Goal: Task Accomplishment & Management: Manage account settings

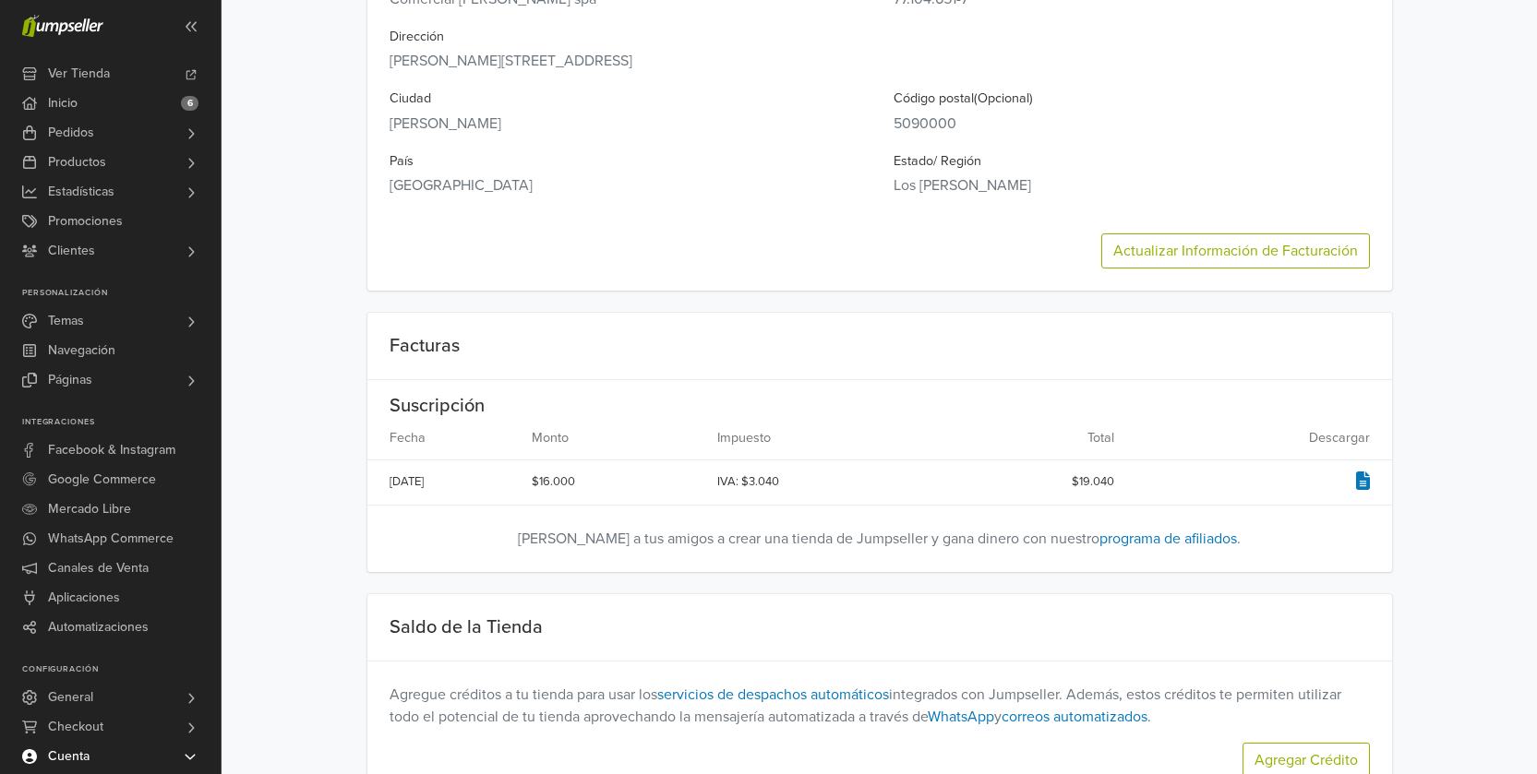
scroll to position [846, 0]
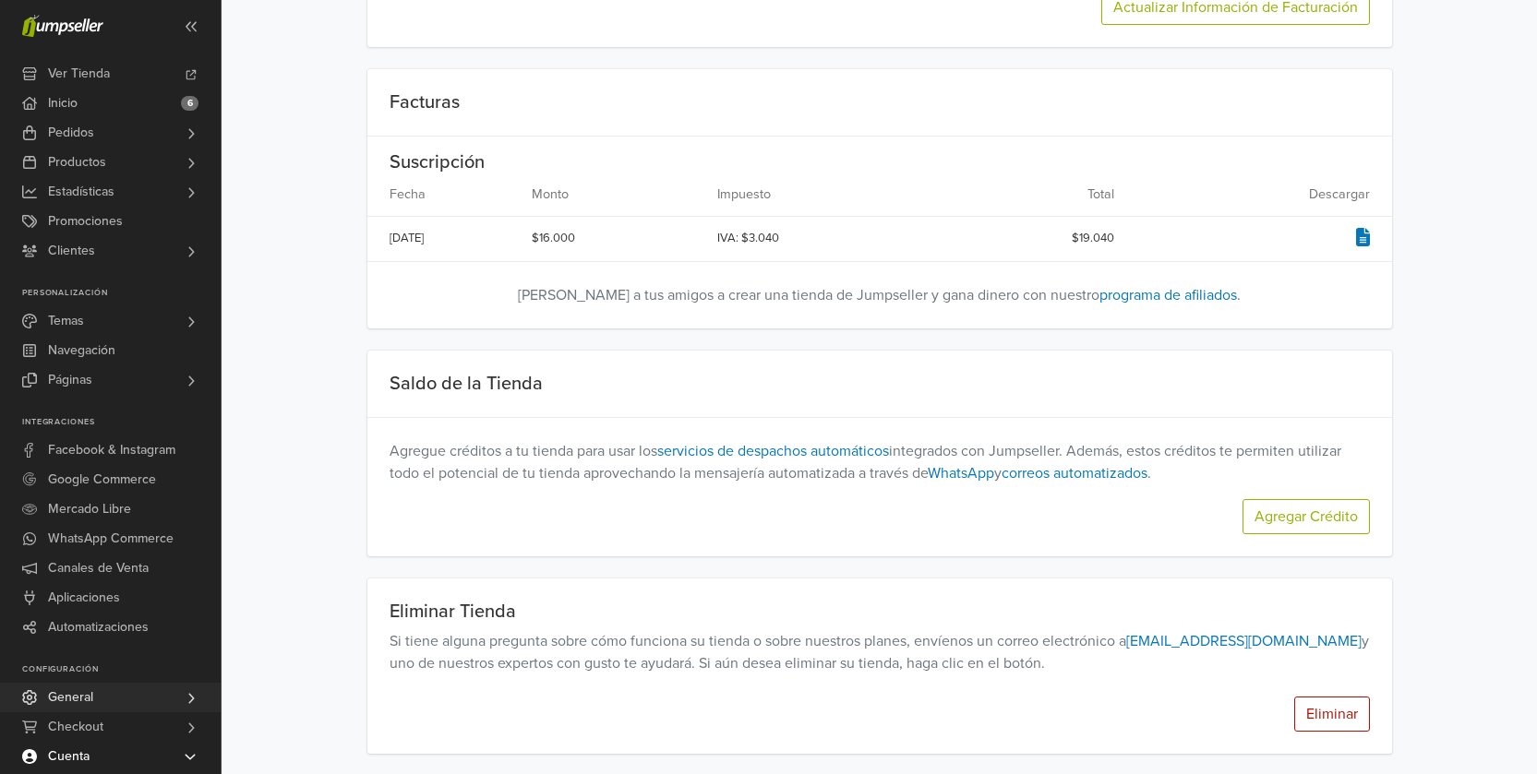
click at [186, 702] on icon at bounding box center [191, 698] width 15 height 15
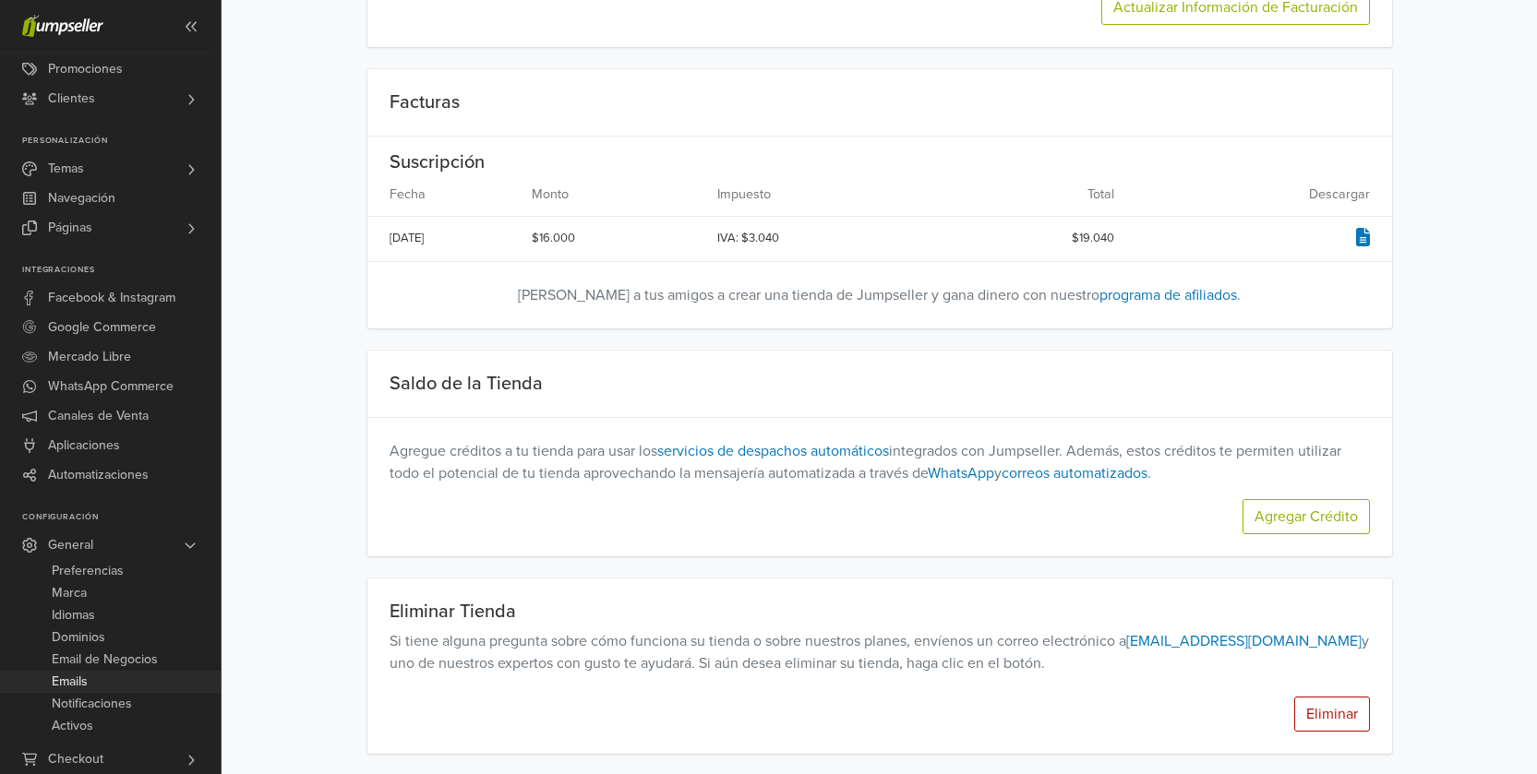
click at [81, 678] on span "Emails" at bounding box center [70, 682] width 36 height 22
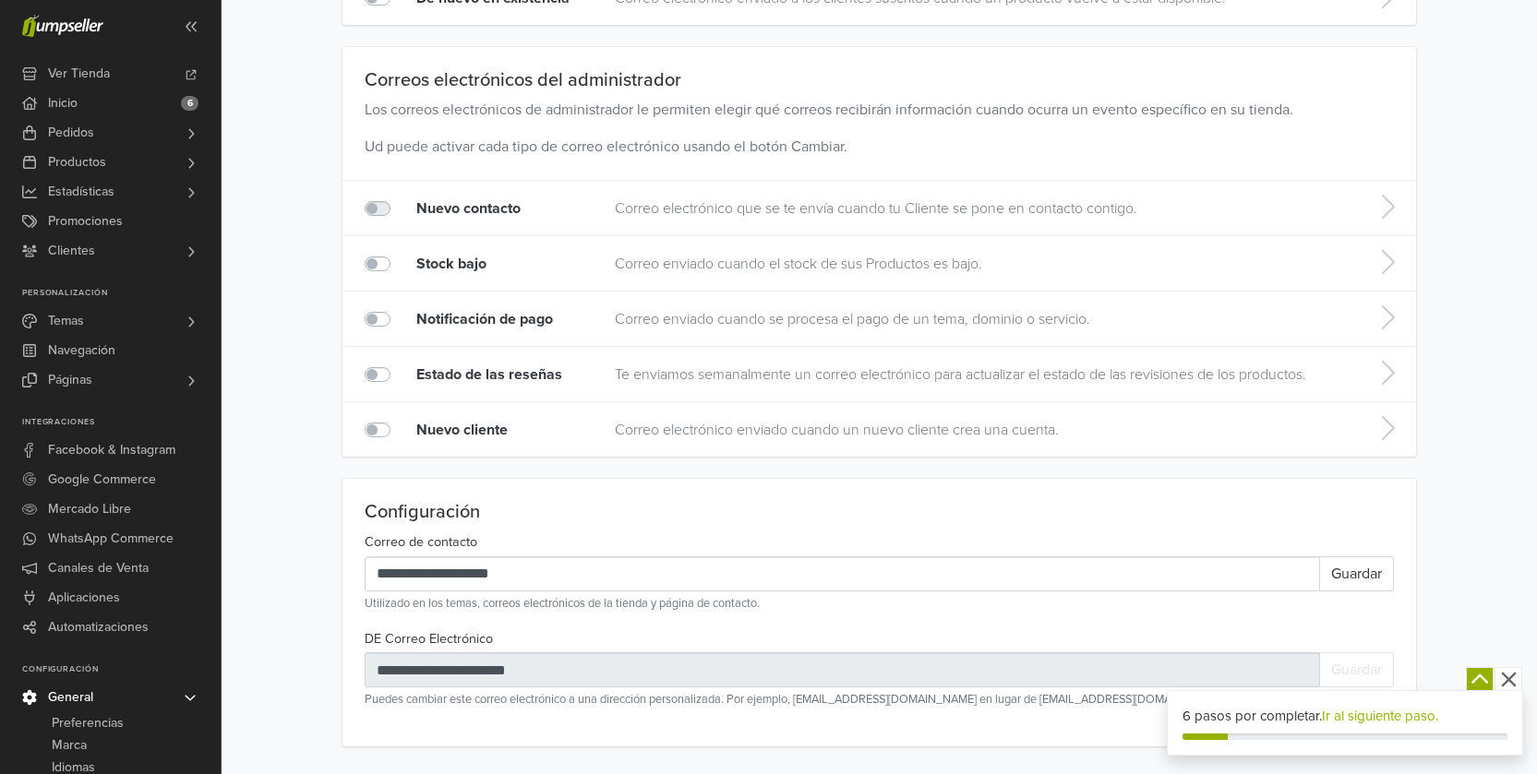
scroll to position [991, 0]
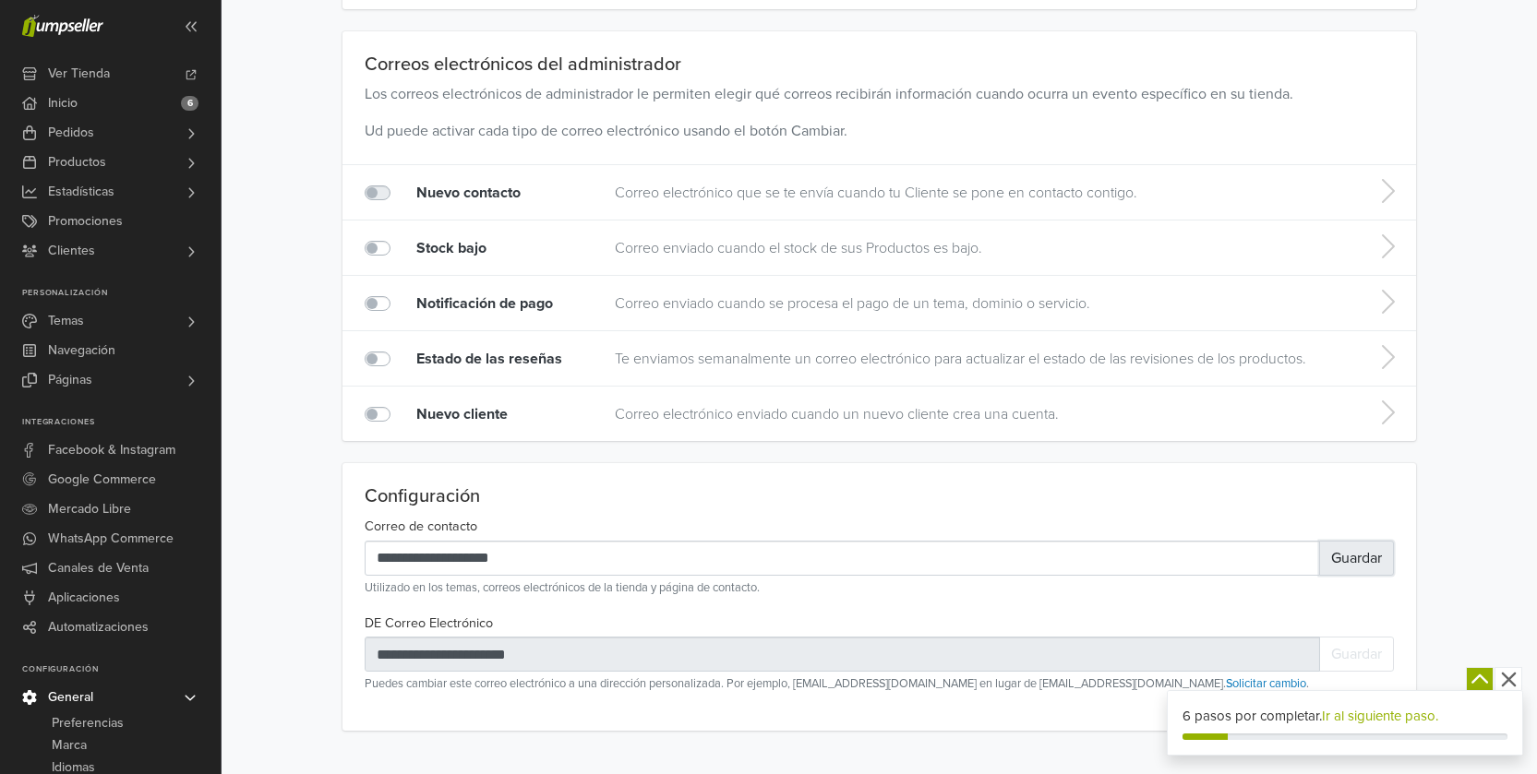
click at [1357, 558] on button "Guardar" at bounding box center [1356, 558] width 75 height 35
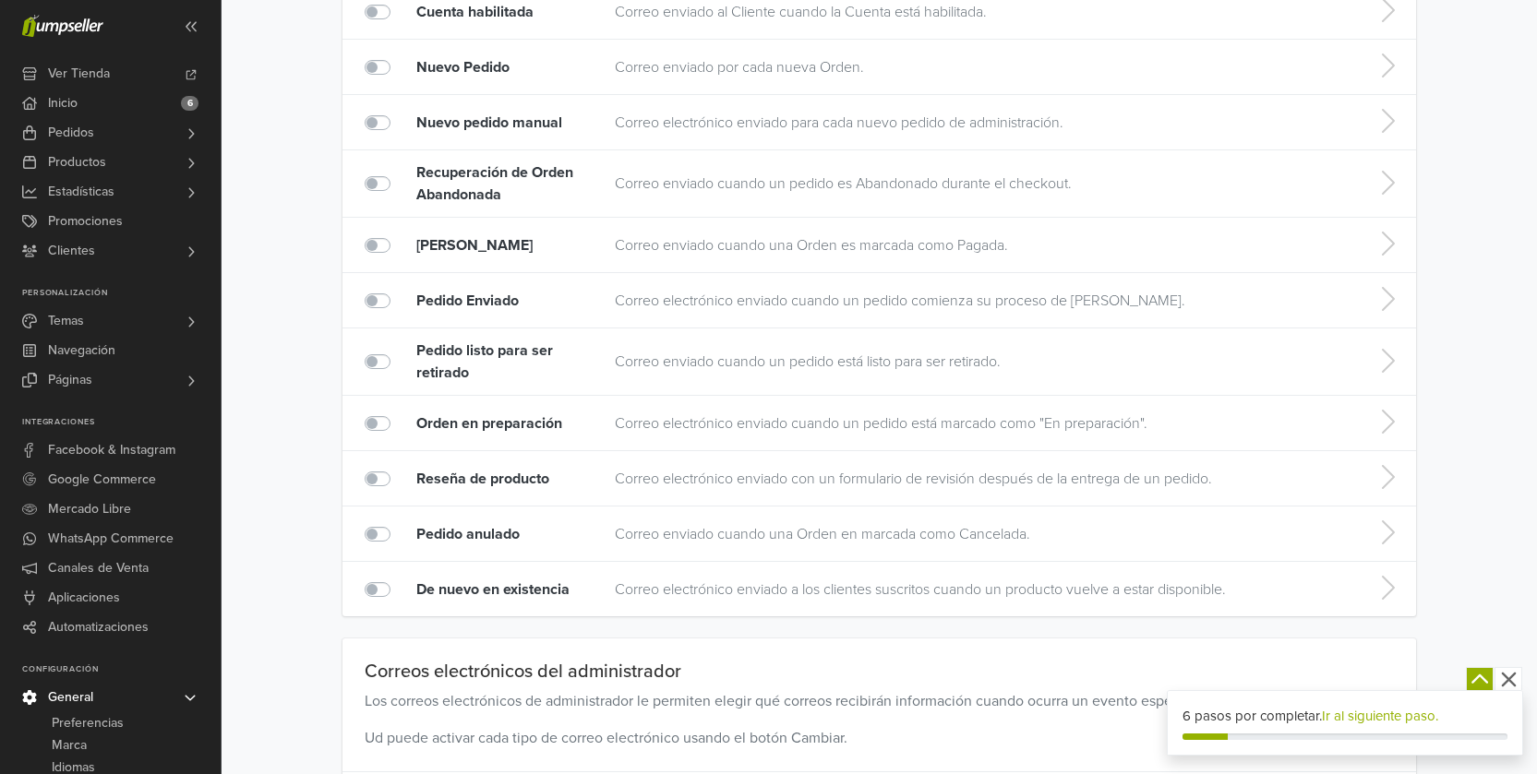
scroll to position [1059, 0]
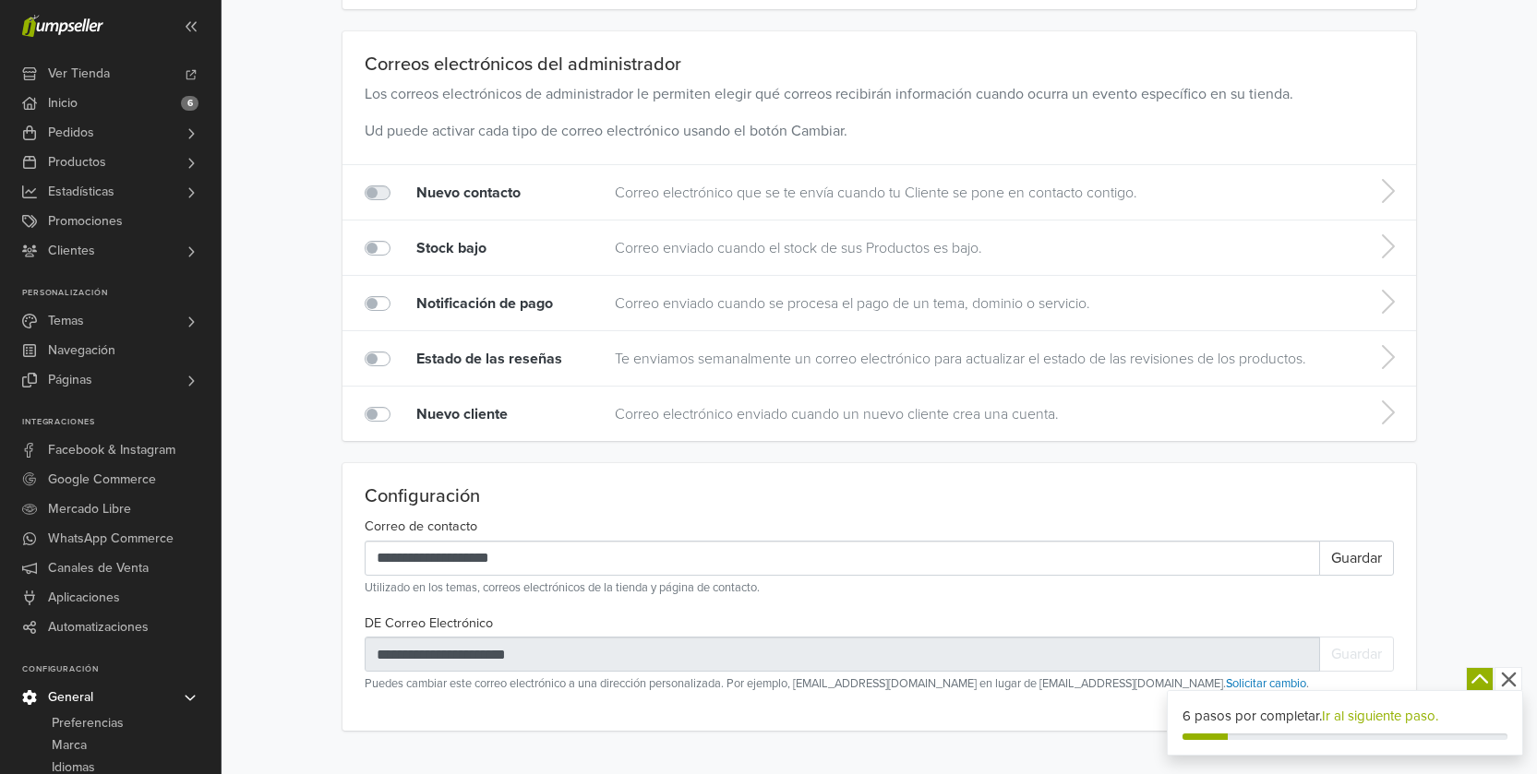
click at [1385, 718] on link "Ir al siguiente paso." at bounding box center [1380, 716] width 116 height 17
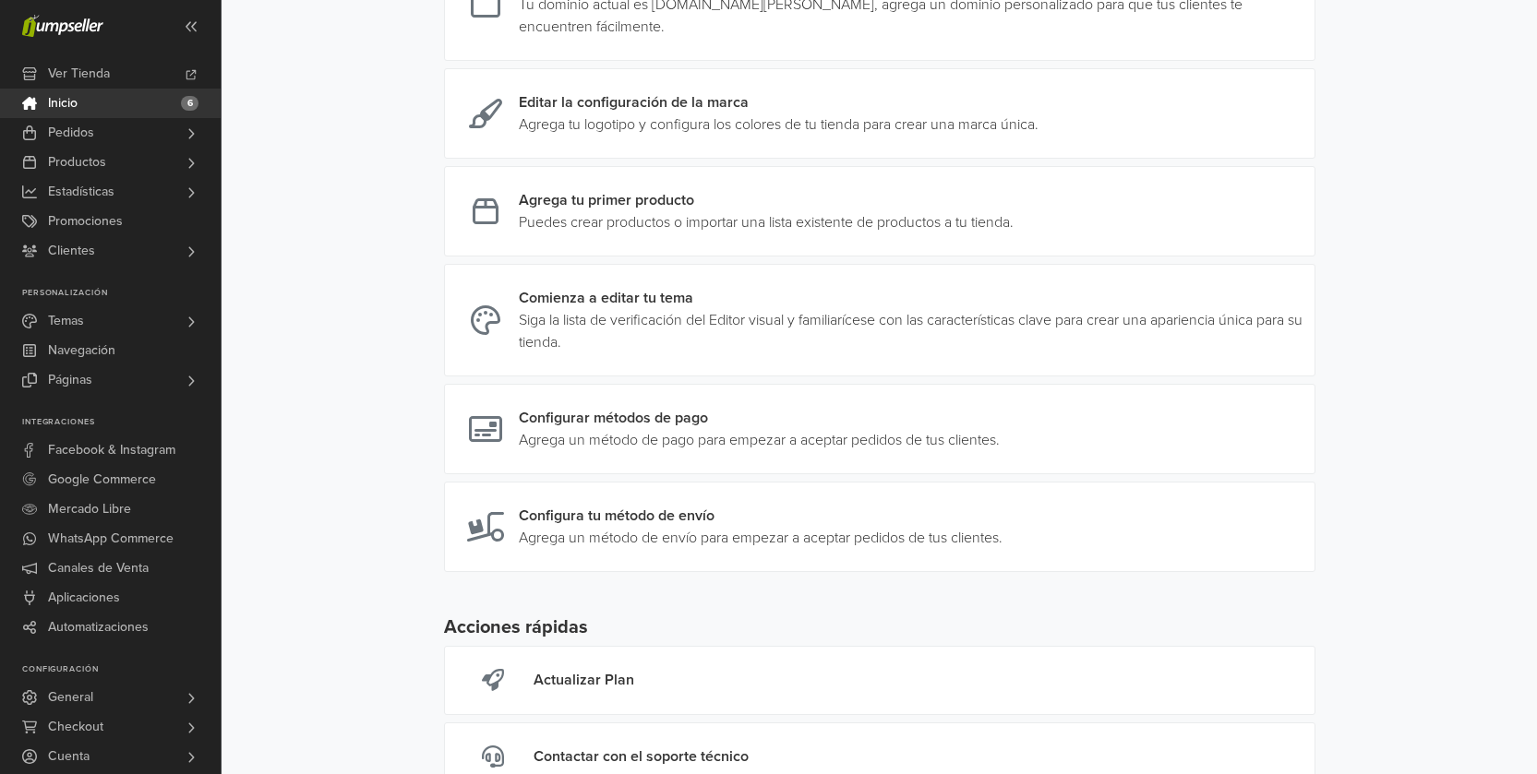
scroll to position [450, 0]
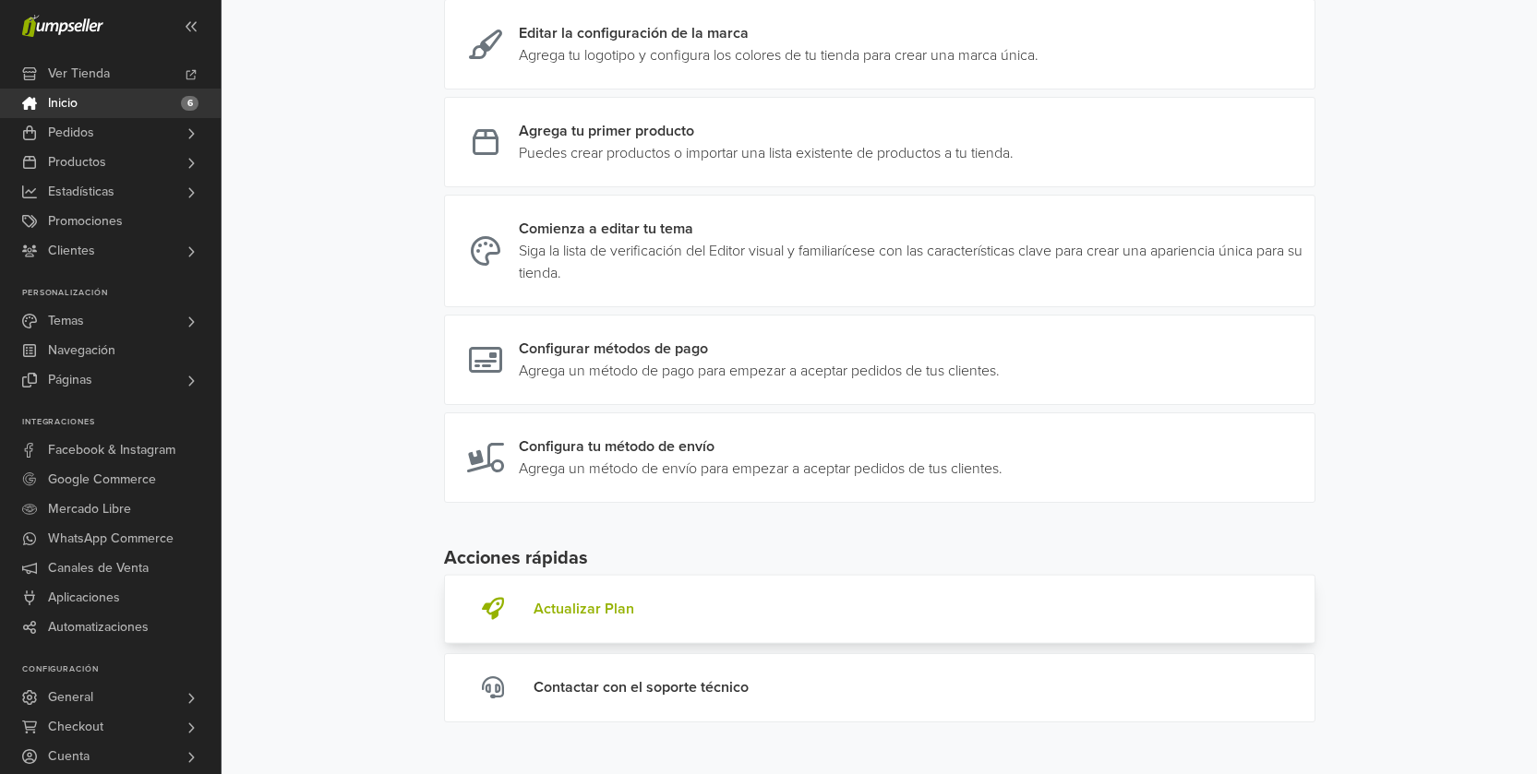
click at [588, 612] on div "Actualizar Plan" at bounding box center [584, 609] width 101 height 23
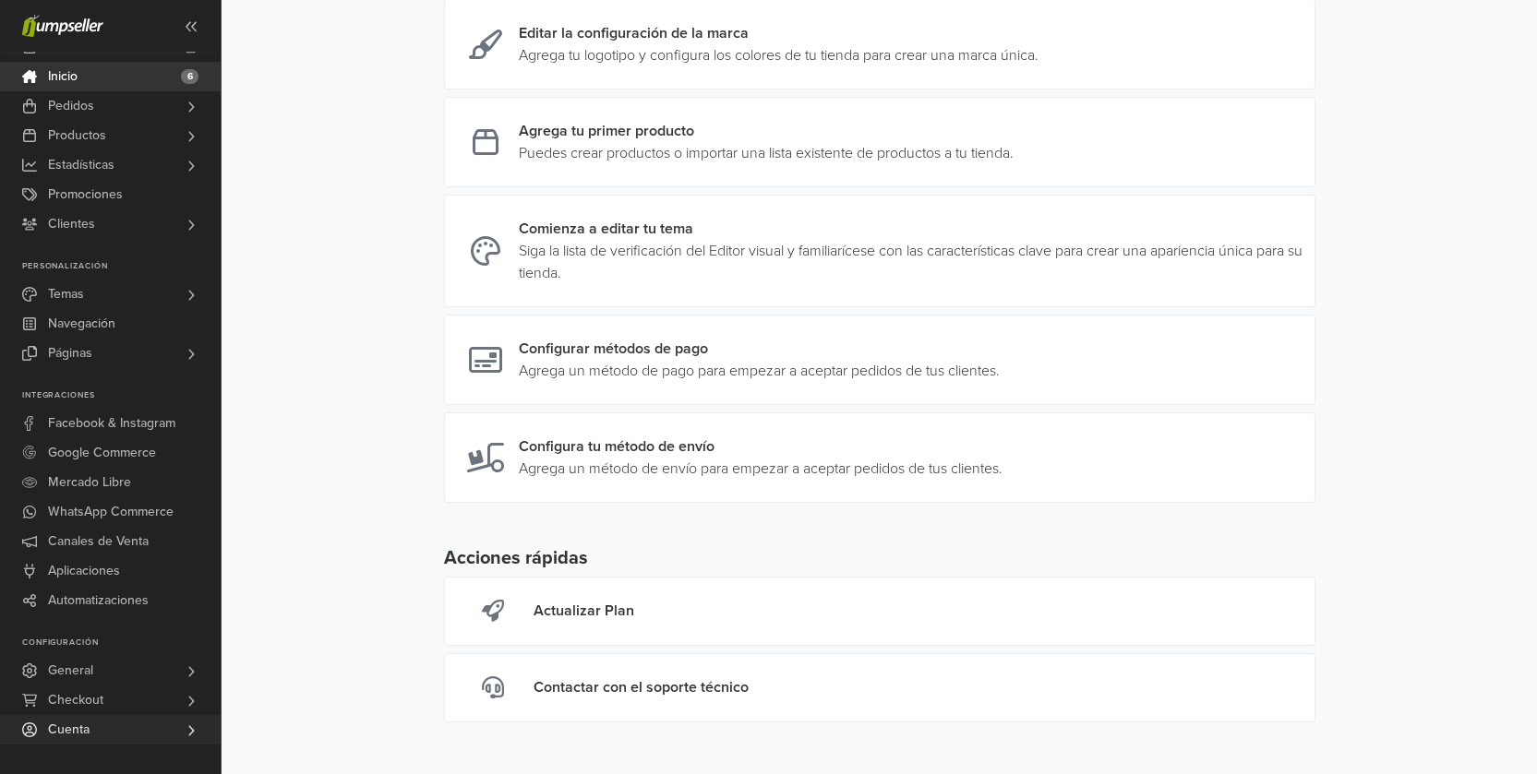
click at [189, 737] on icon at bounding box center [191, 731] width 15 height 15
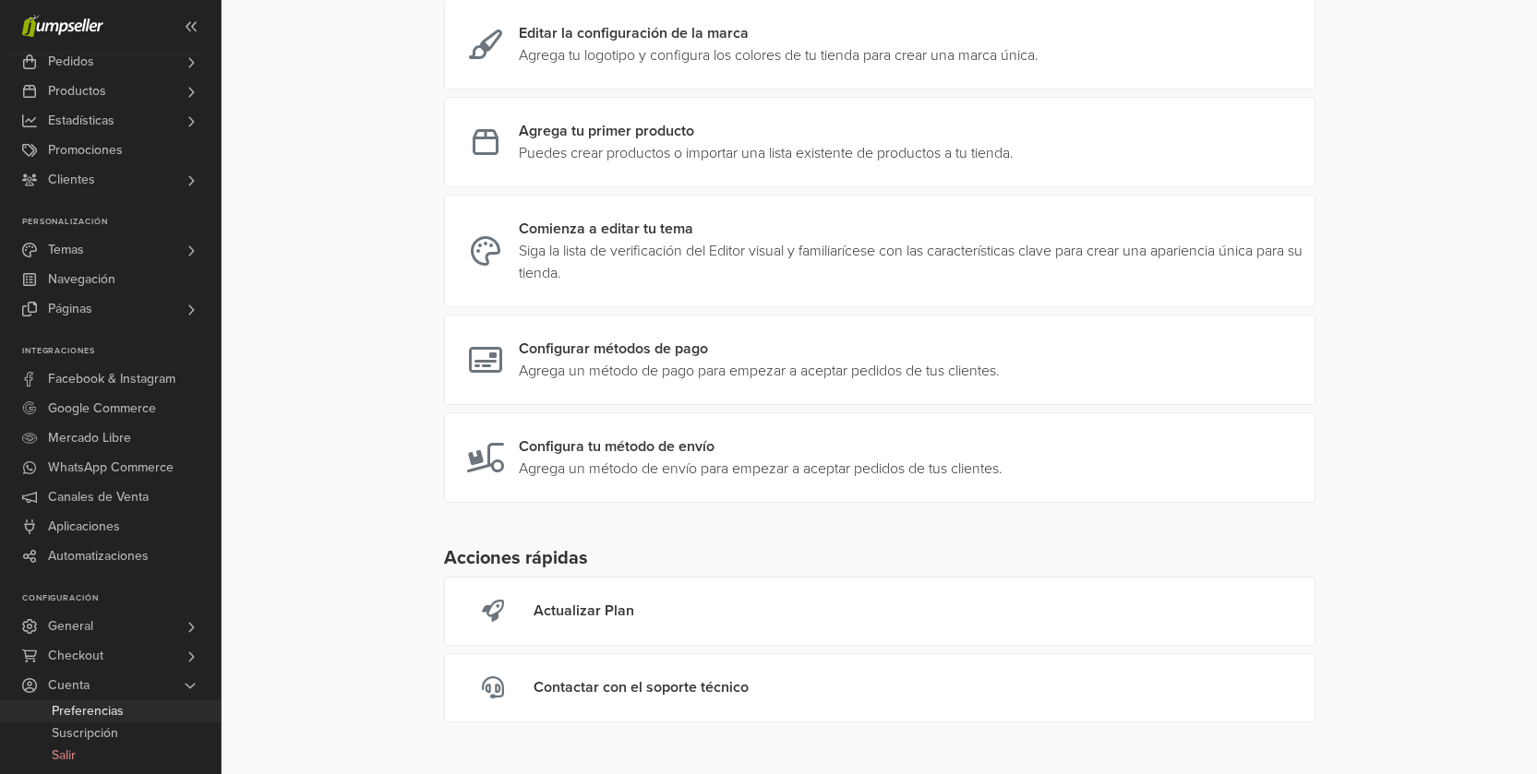
click at [102, 708] on span "Preferencias" at bounding box center [88, 712] width 72 height 22
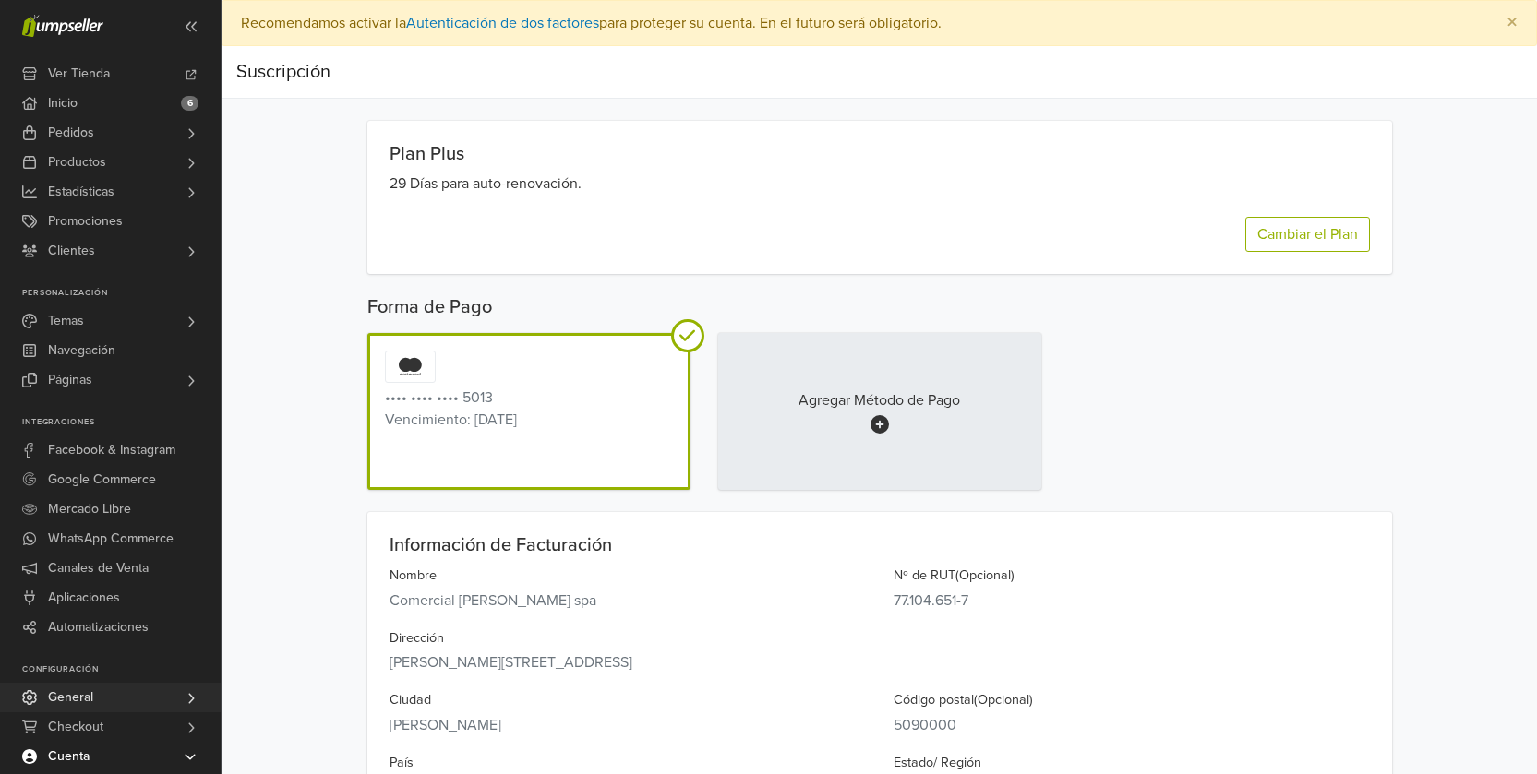
click at [122, 694] on link "General" at bounding box center [110, 698] width 221 height 30
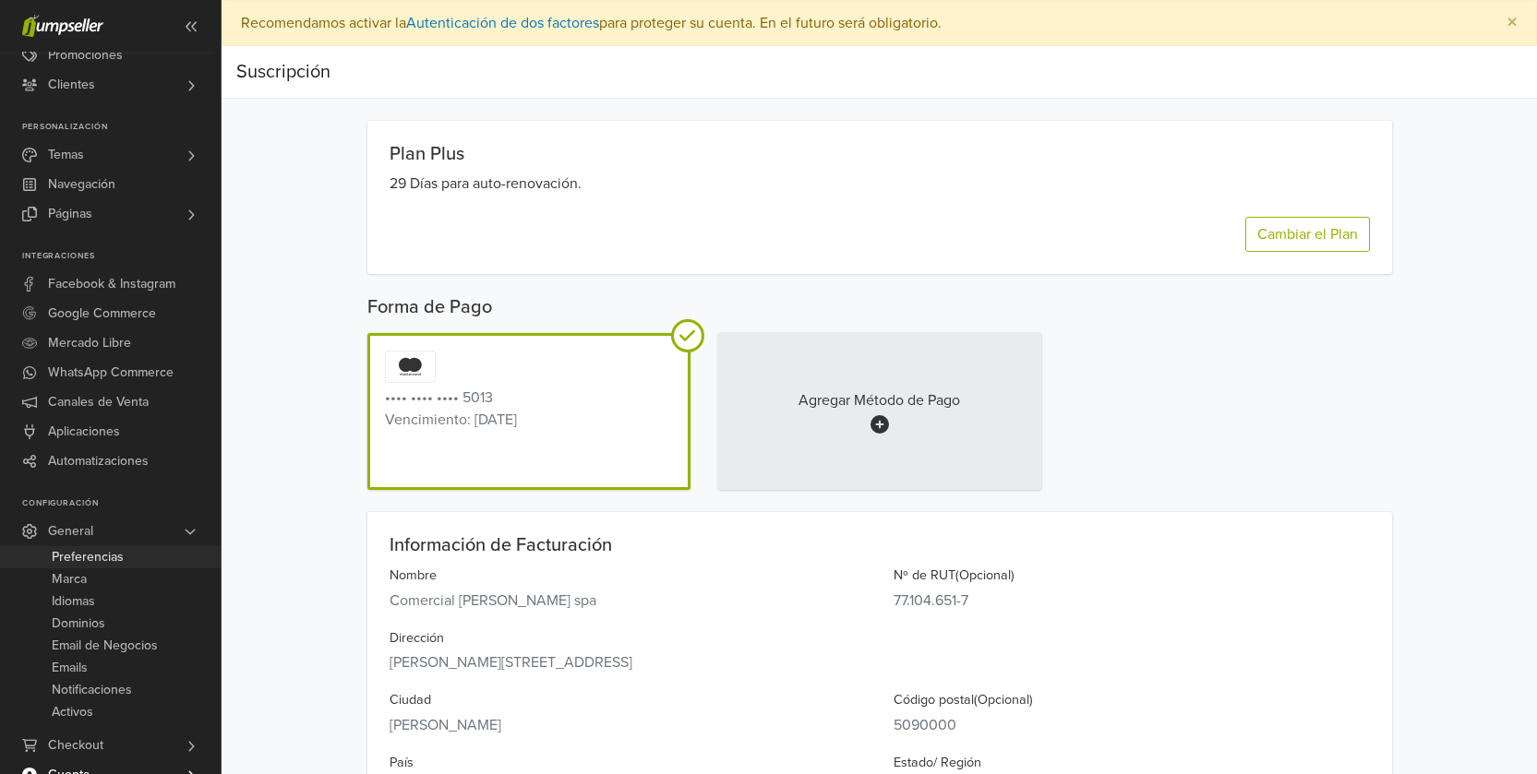
click at [103, 558] on span "Preferencias" at bounding box center [88, 557] width 72 height 22
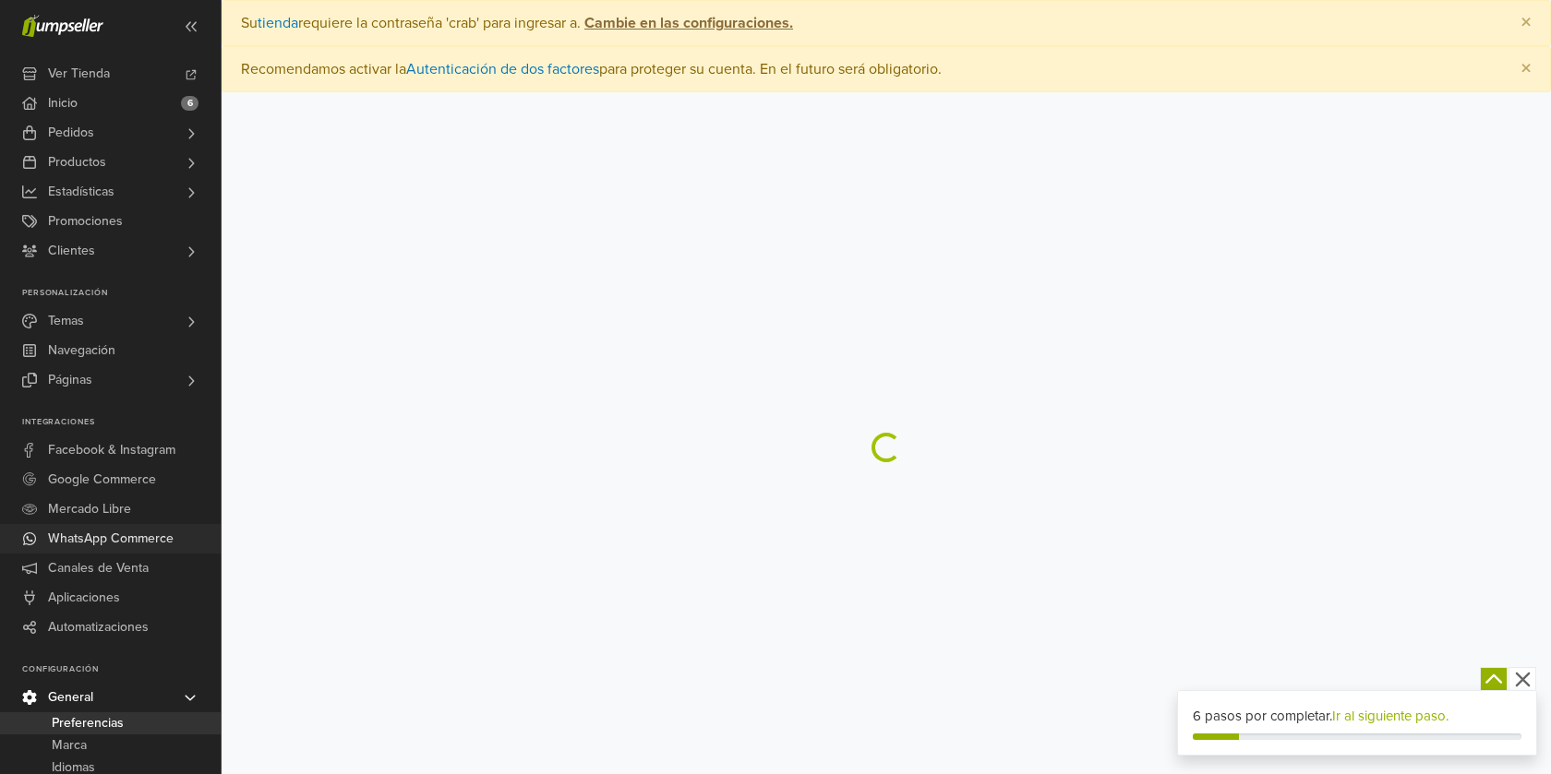
select select "*"
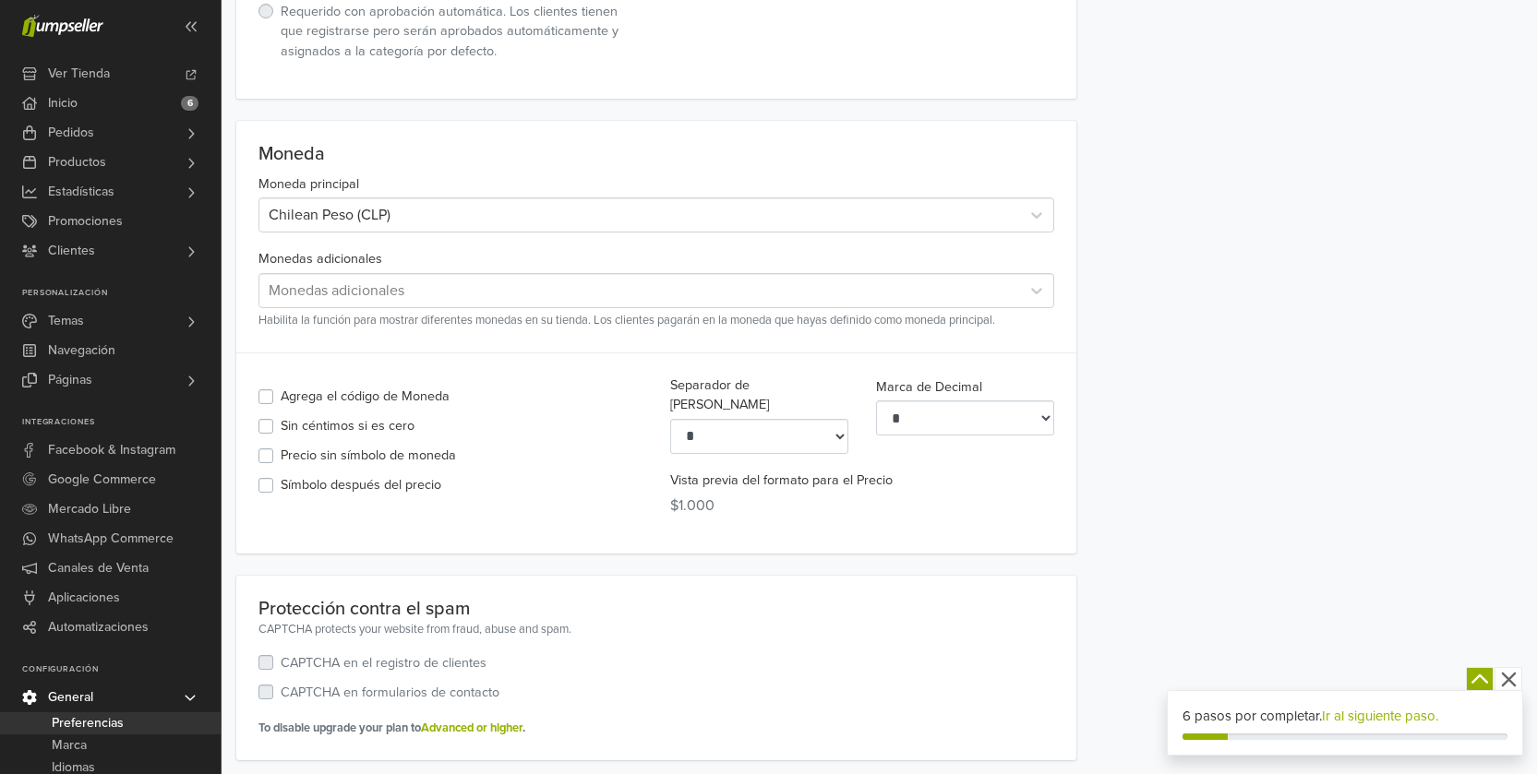
scroll to position [1921, 0]
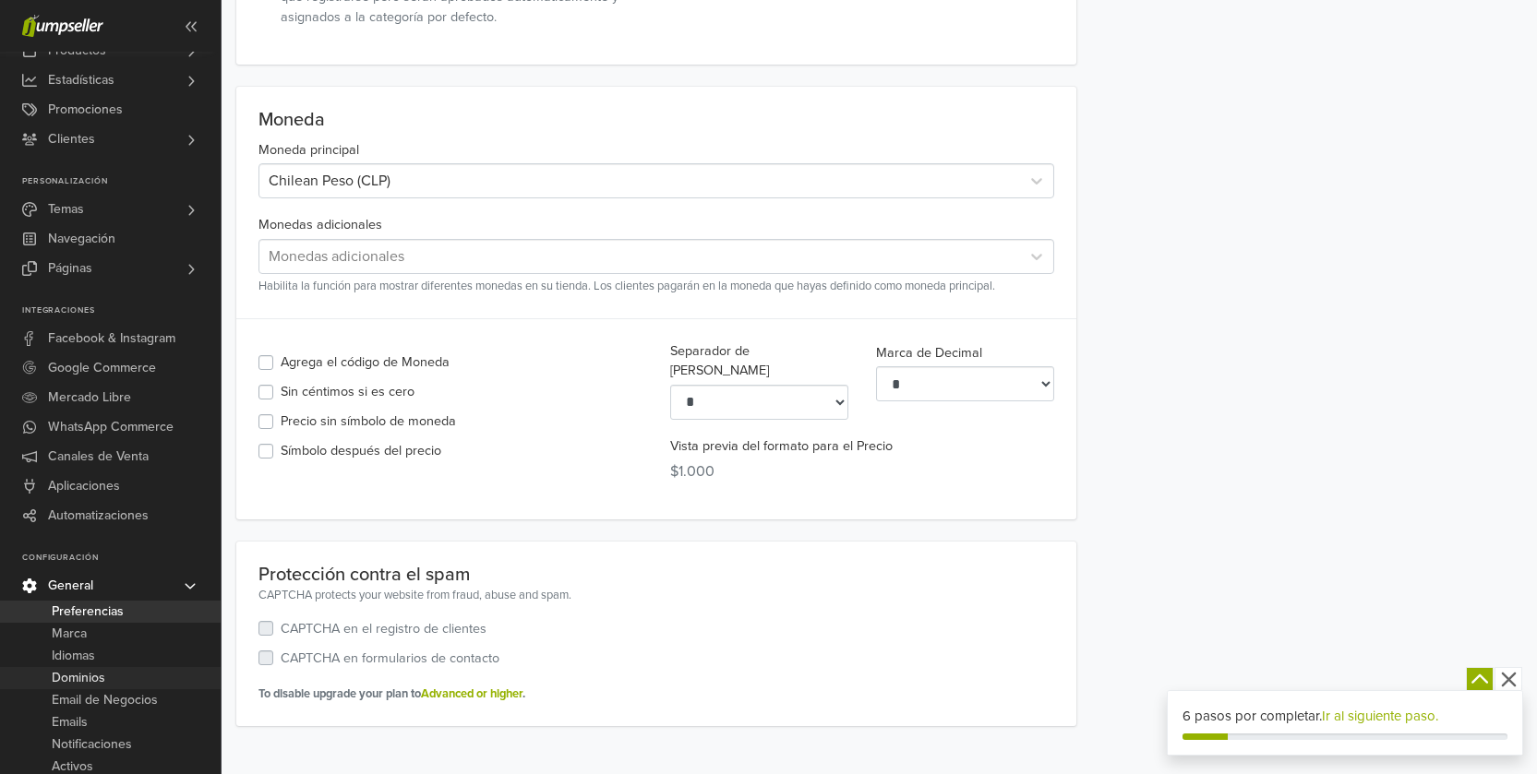
click at [77, 674] on span "Dominios" at bounding box center [79, 678] width 54 height 22
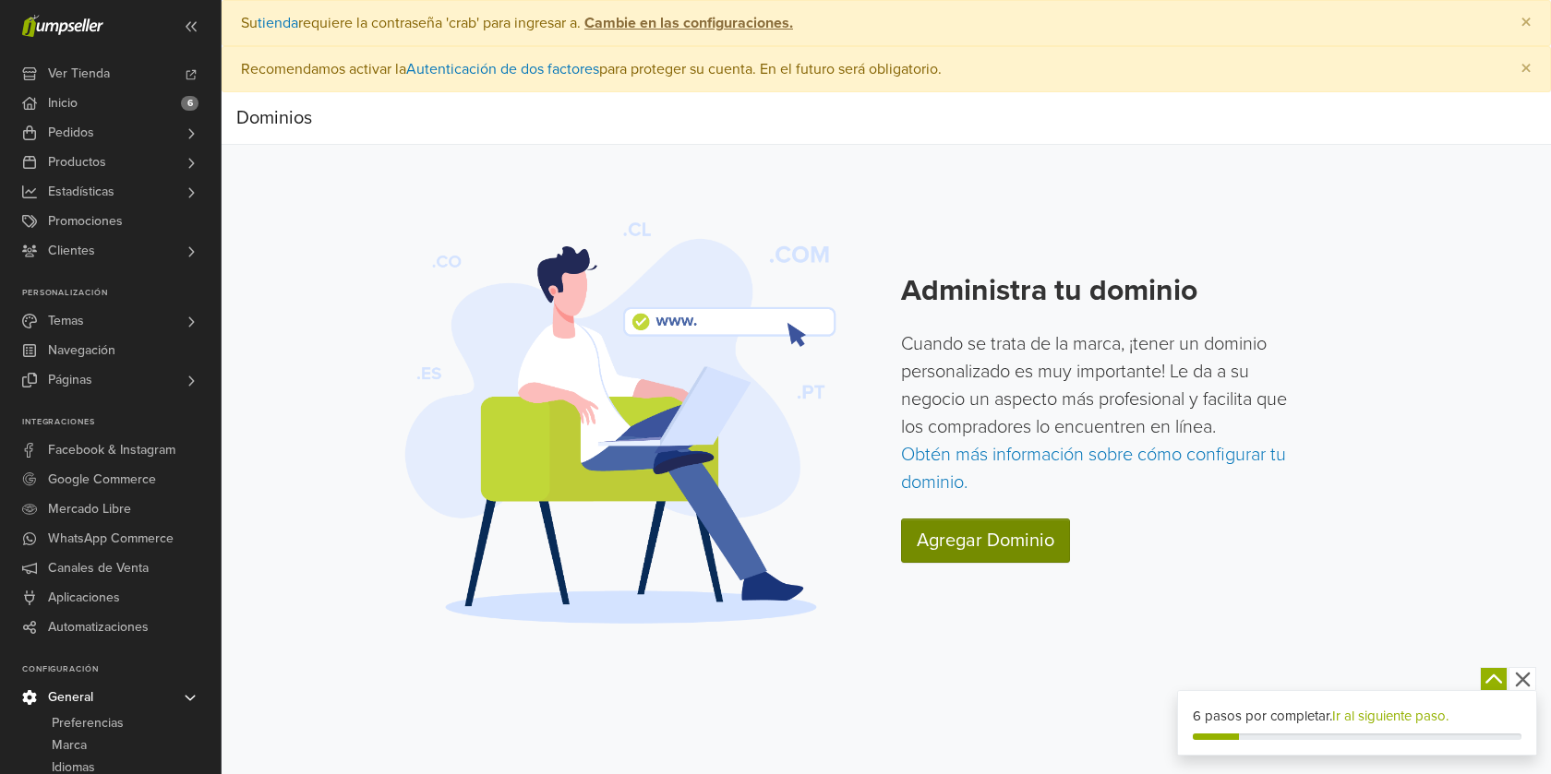
click at [1003, 548] on link "Agregar Dominio" at bounding box center [985, 541] width 169 height 44
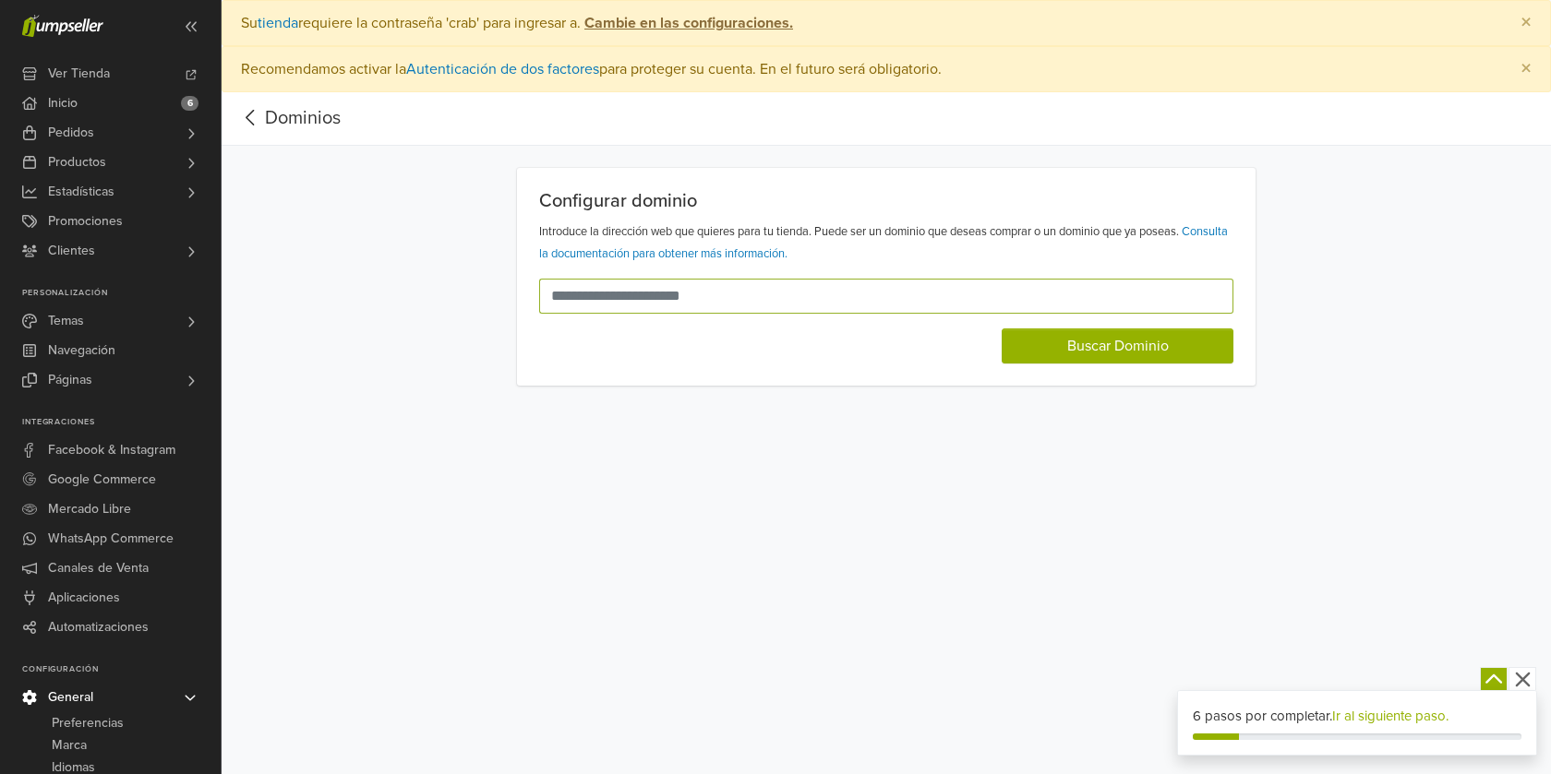
click at [674, 302] on input "text" at bounding box center [875, 296] width 672 height 35
type input "**********"
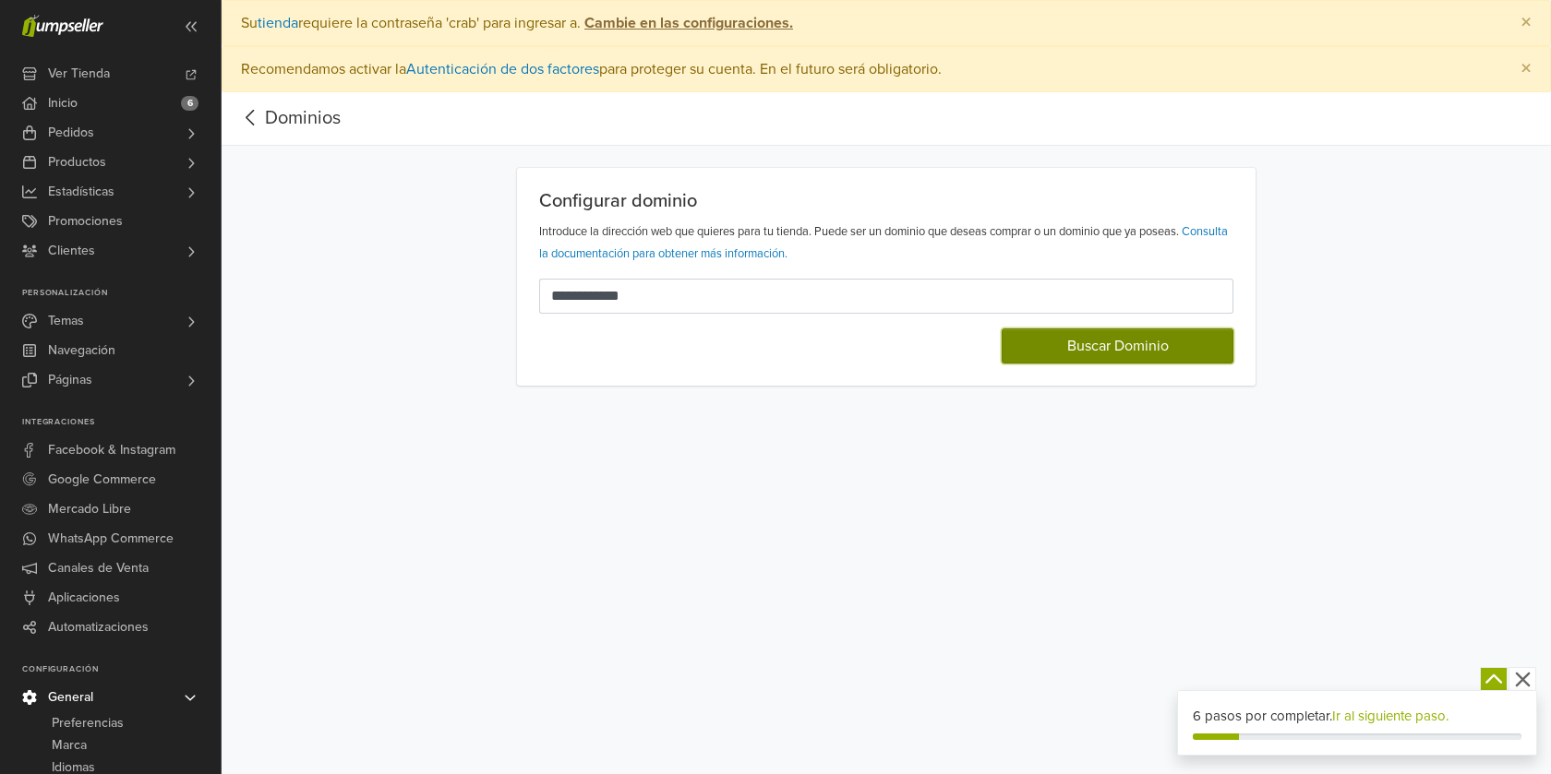
click at [1135, 337] on button "Buscar Dominio" at bounding box center [1118, 346] width 232 height 35
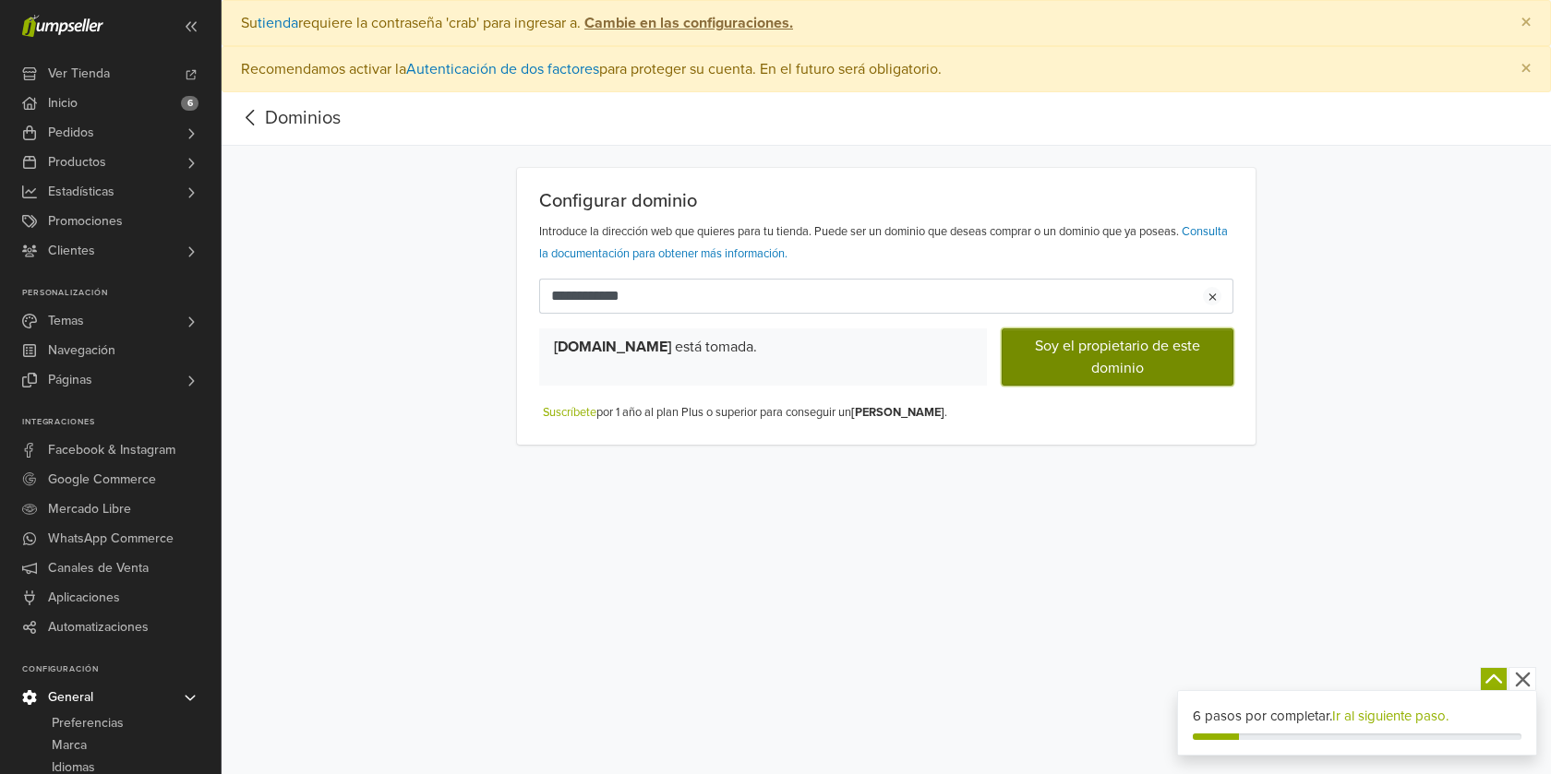
click at [1126, 361] on button "Soy el propietario de este dominio" at bounding box center [1118, 357] width 232 height 57
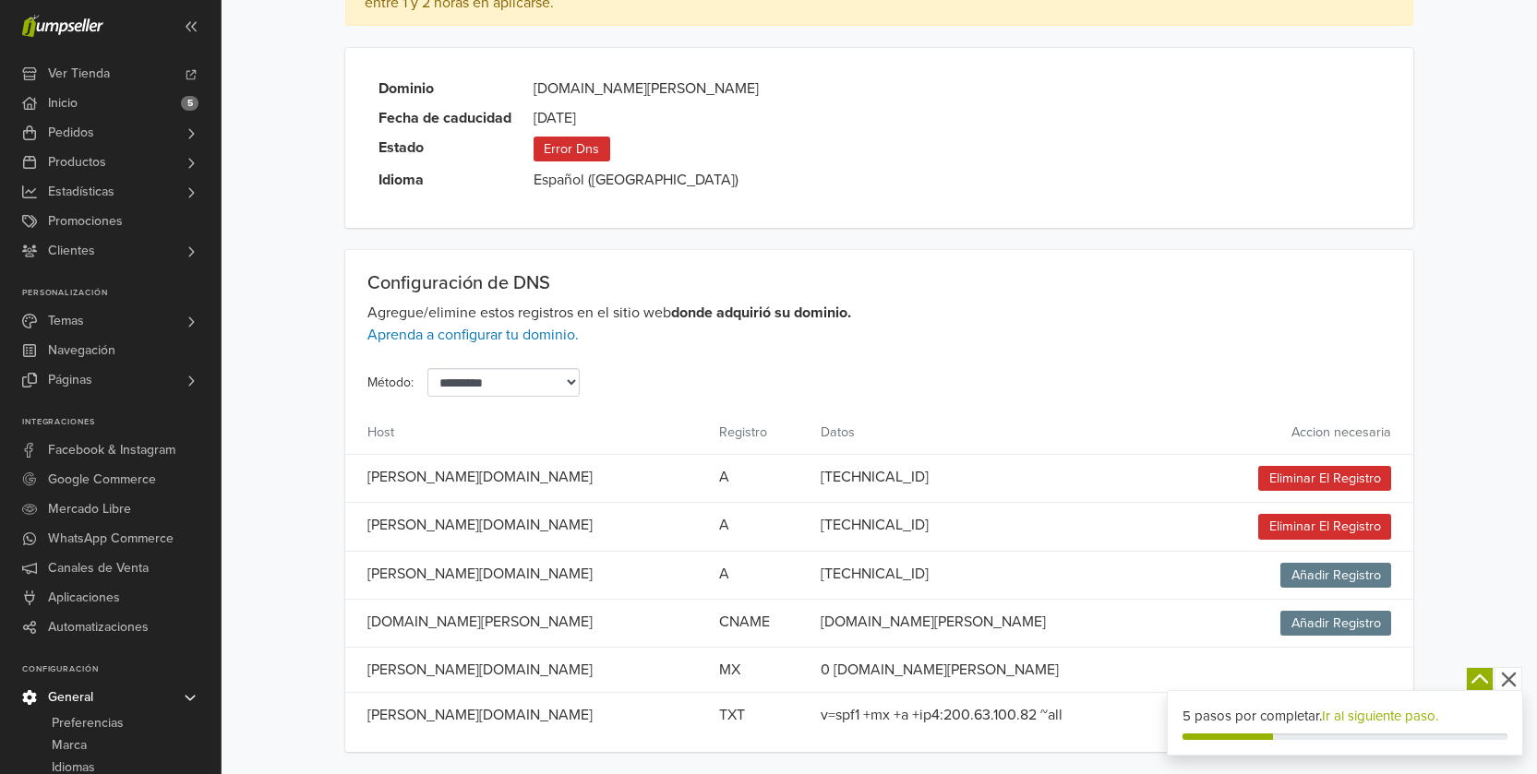
scroll to position [210, 0]
click at [1513, 679] on icon "button" at bounding box center [1508, 679] width 23 height 23
click at [1344, 580] on span "Añadir Registro" at bounding box center [1335, 575] width 111 height 25
click at [1320, 573] on span "Añadir Registro" at bounding box center [1335, 575] width 111 height 25
click at [1357, 573] on span "Añadir Registro" at bounding box center [1335, 575] width 111 height 25
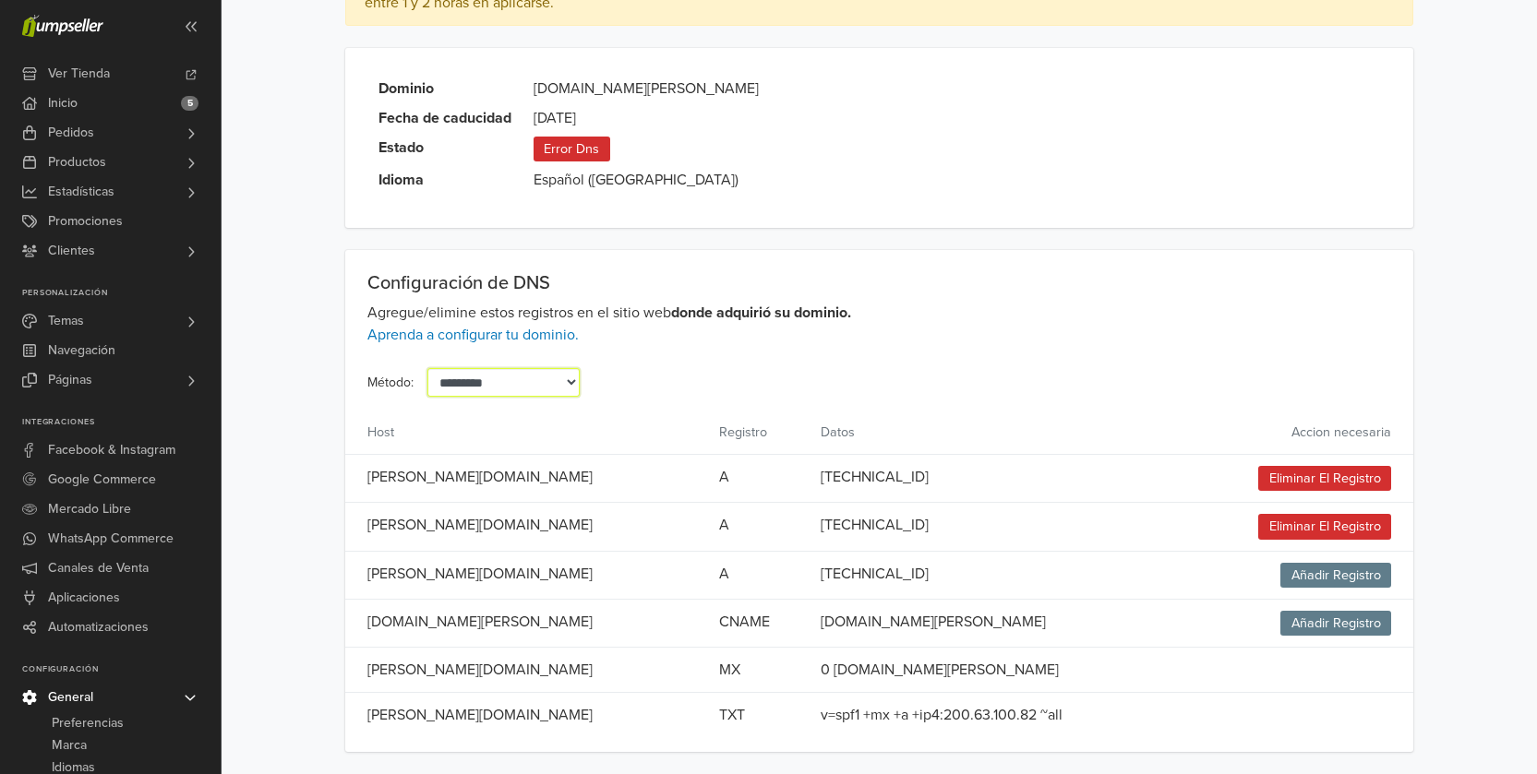
click at [580, 388] on select "**********" at bounding box center [503, 382] width 152 height 29
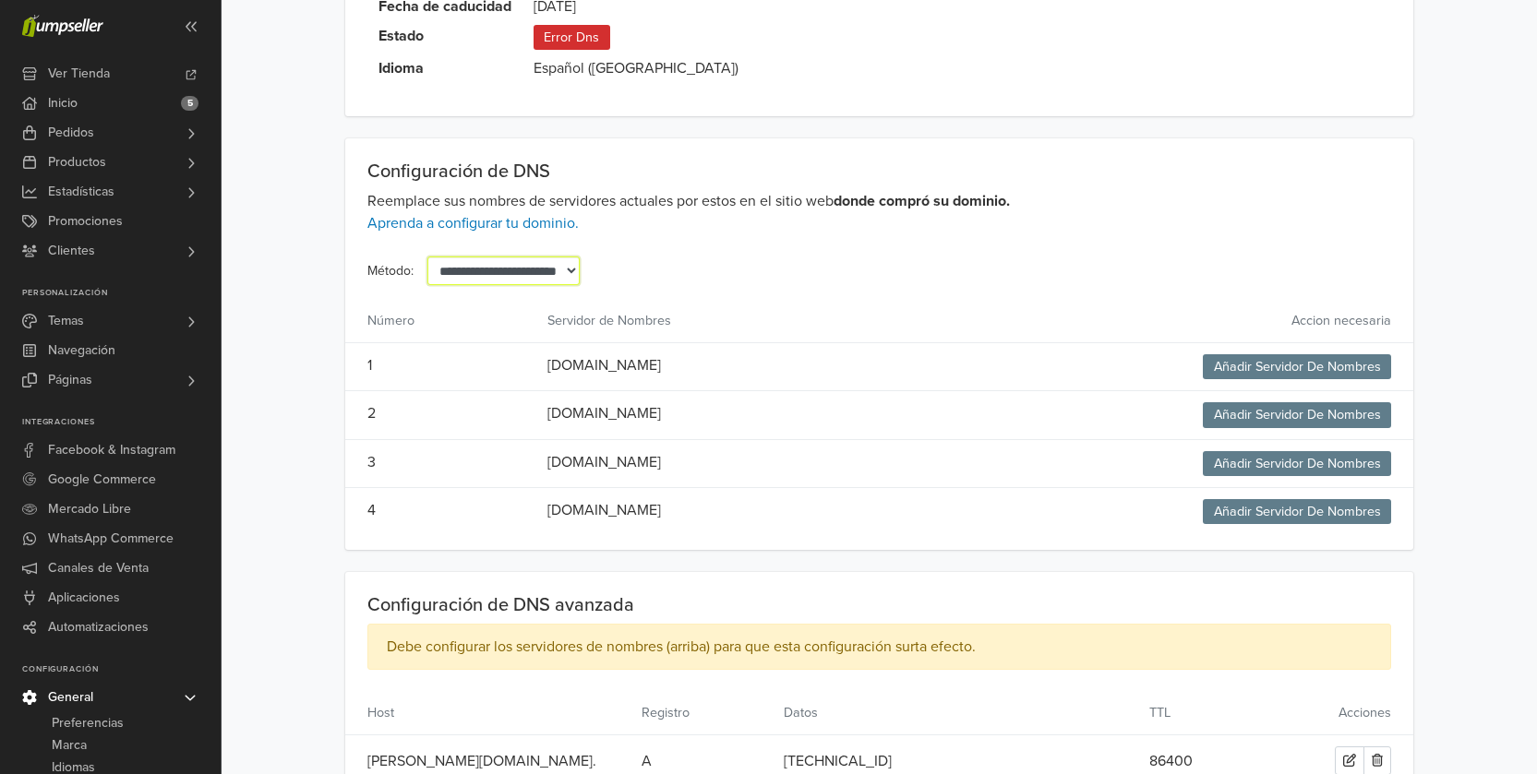
scroll to position [294, 0]
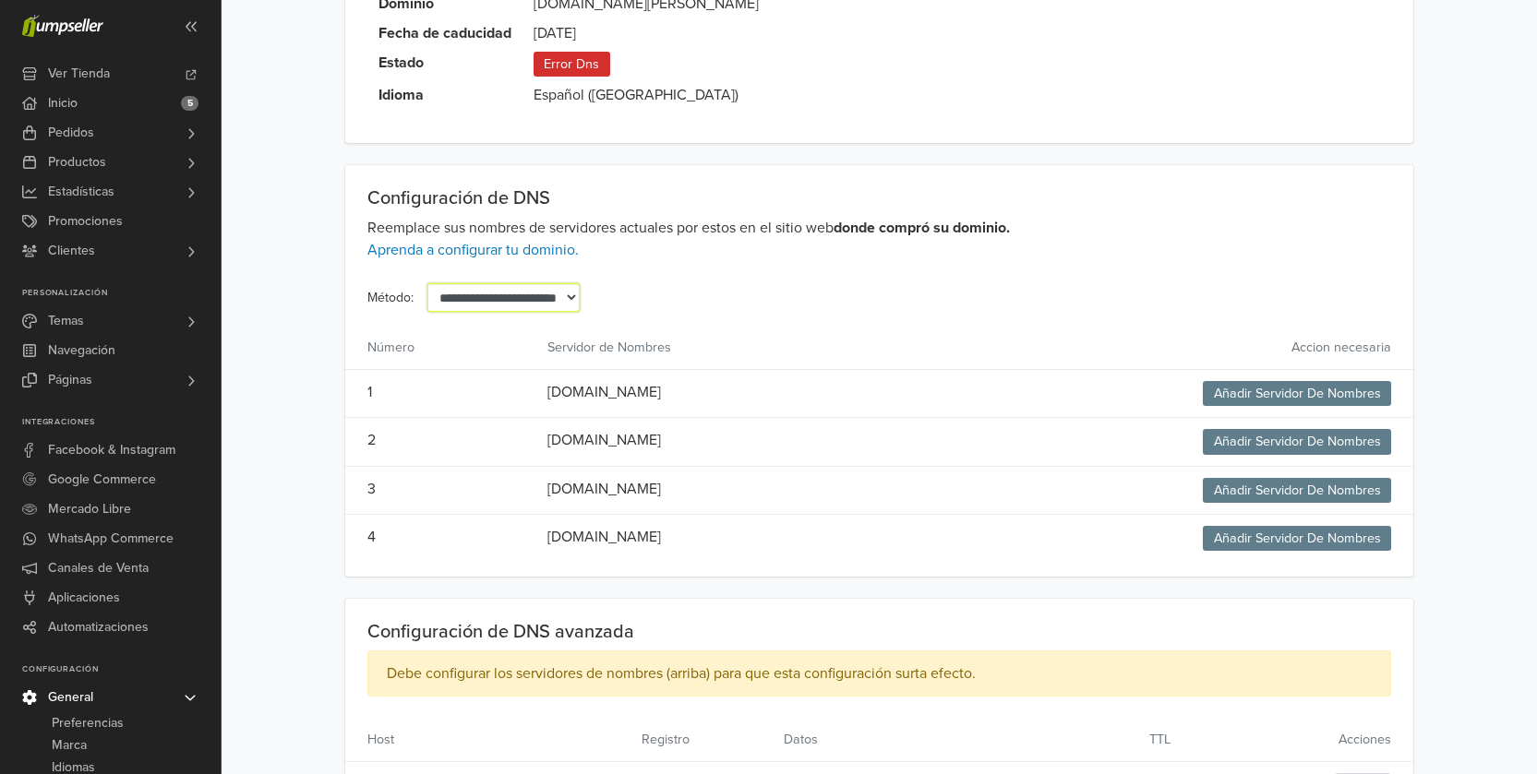
click at [580, 289] on select "**********" at bounding box center [503, 297] width 152 height 29
select select "*******"
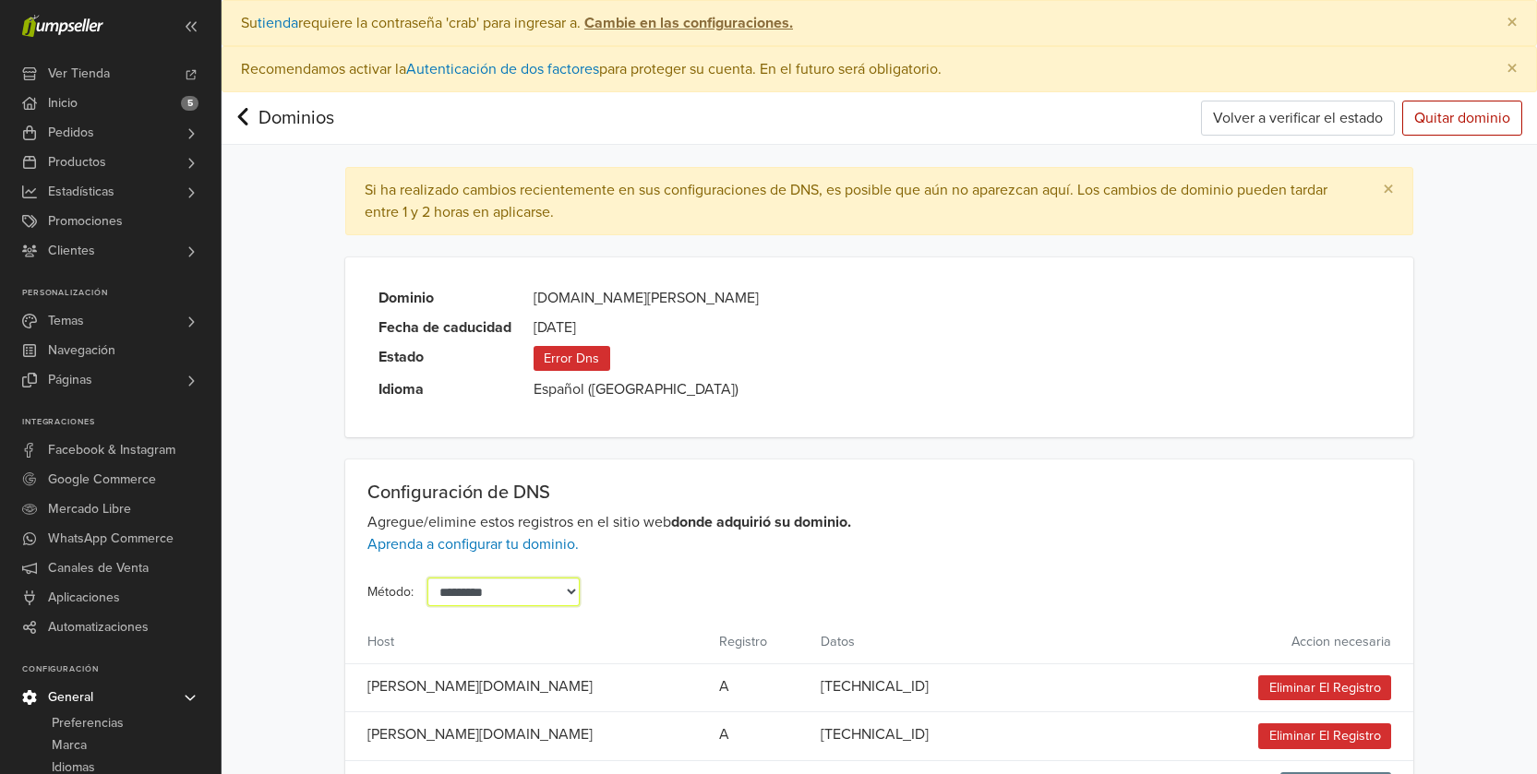
scroll to position [210, 0]
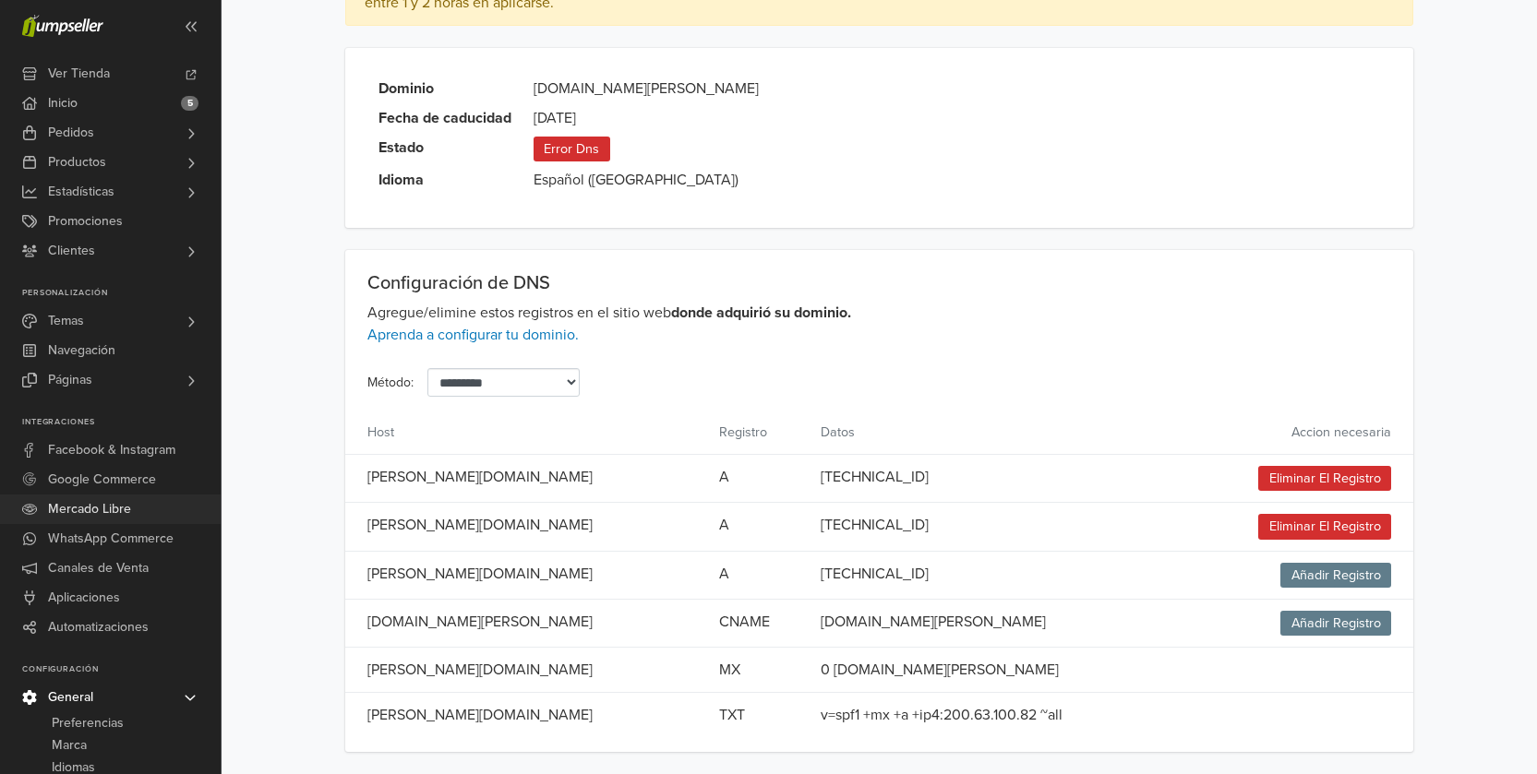
click at [100, 510] on span "Mercado Libre" at bounding box center [89, 510] width 83 height 30
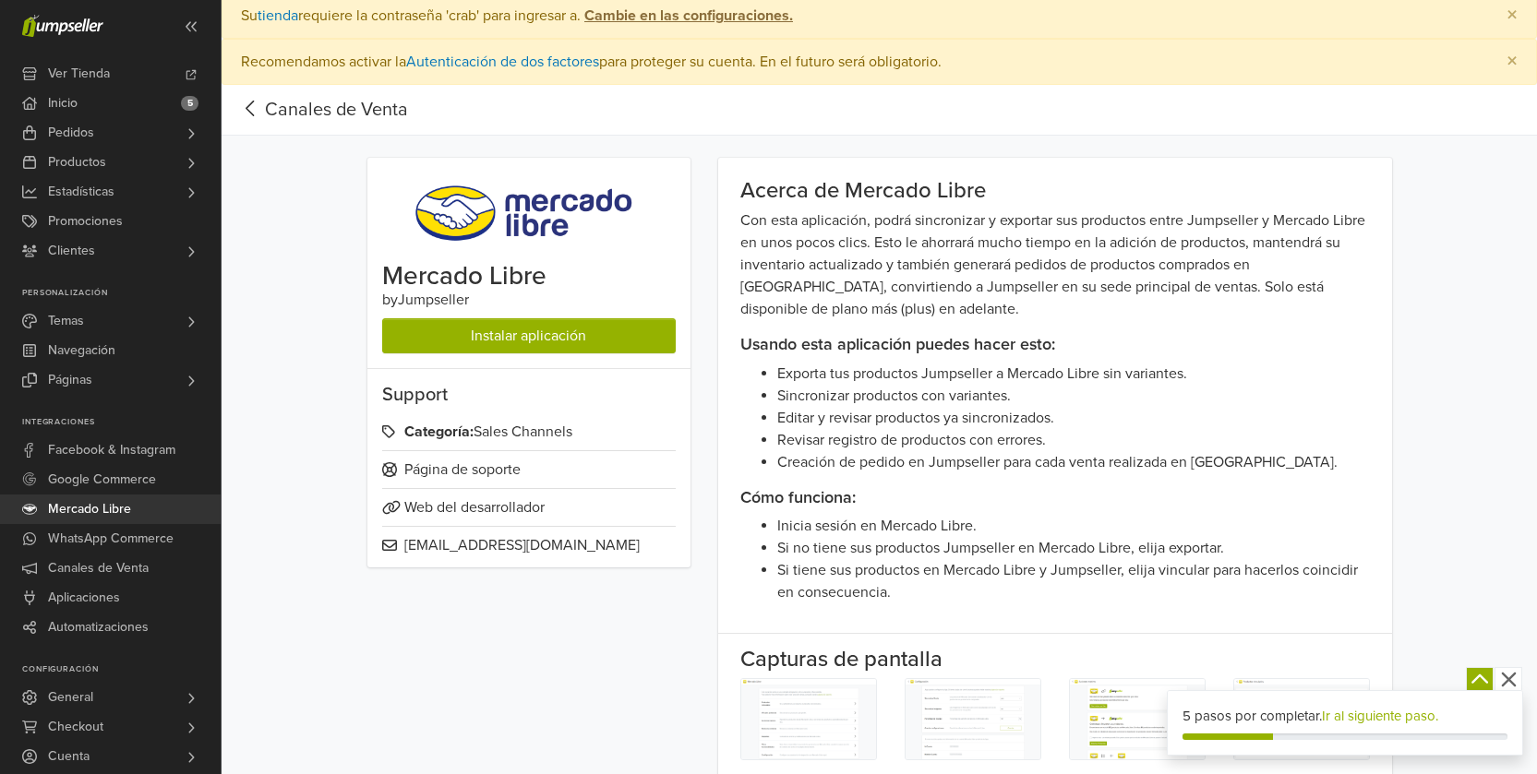
scroll to position [4, 0]
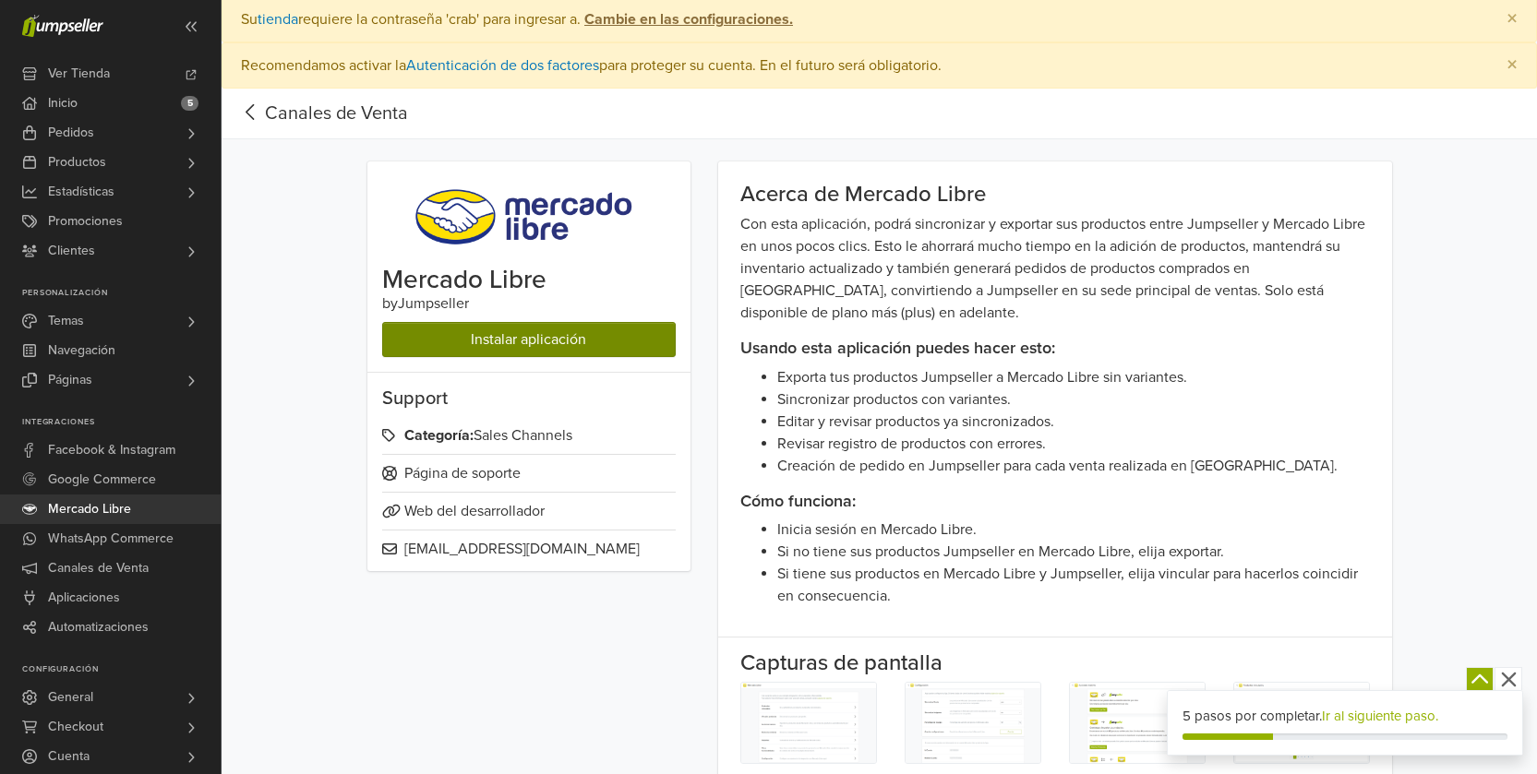
click at [545, 338] on link "Instalar aplicación" at bounding box center [529, 339] width 294 height 35
